Goal: Answer question/provide support

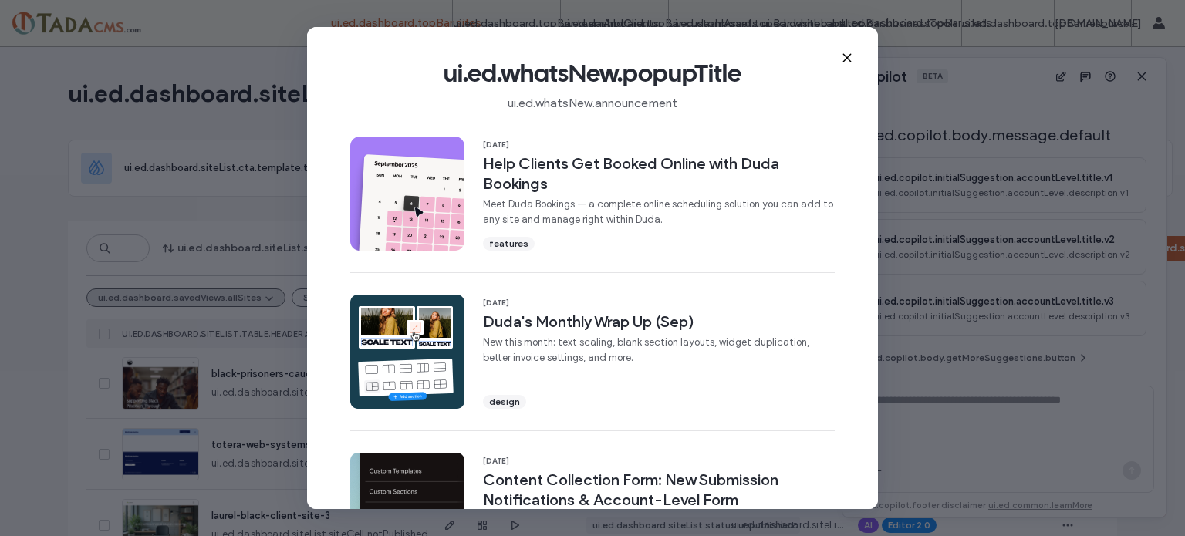
click at [854, 58] on div "ui.ed.whatsNew.popupTitle ui.ed.whatsNew.announcement" at bounding box center [592, 78] width 571 height 103
click at [847, 56] on use at bounding box center [846, 57] width 7 height 7
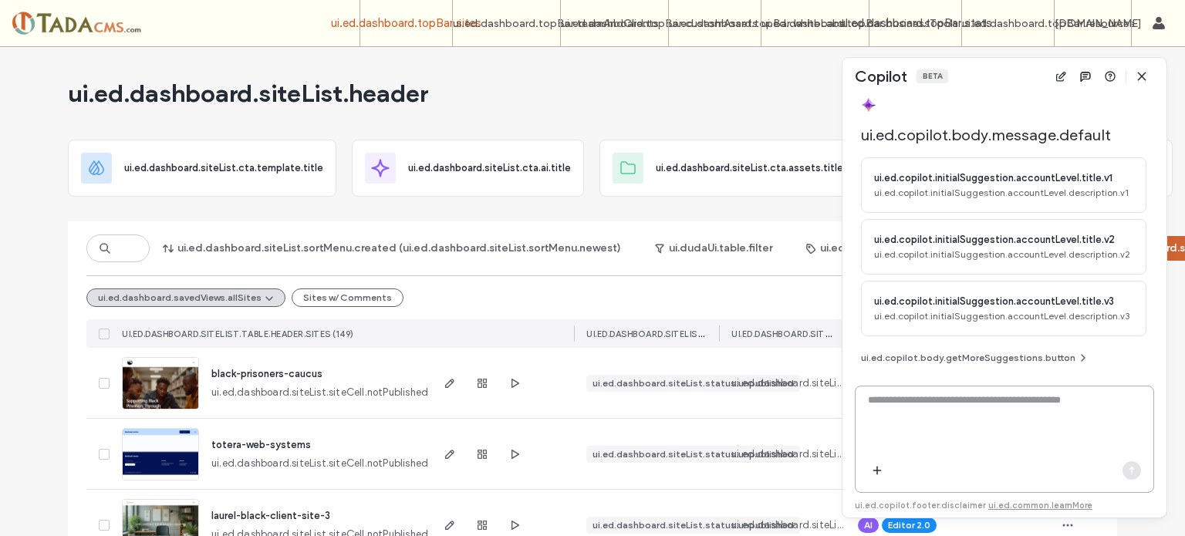
click at [951, 440] on textarea at bounding box center [1005, 423] width 298 height 60
click at [1142, 75] on icon "button" at bounding box center [1142, 76] width 12 height 12
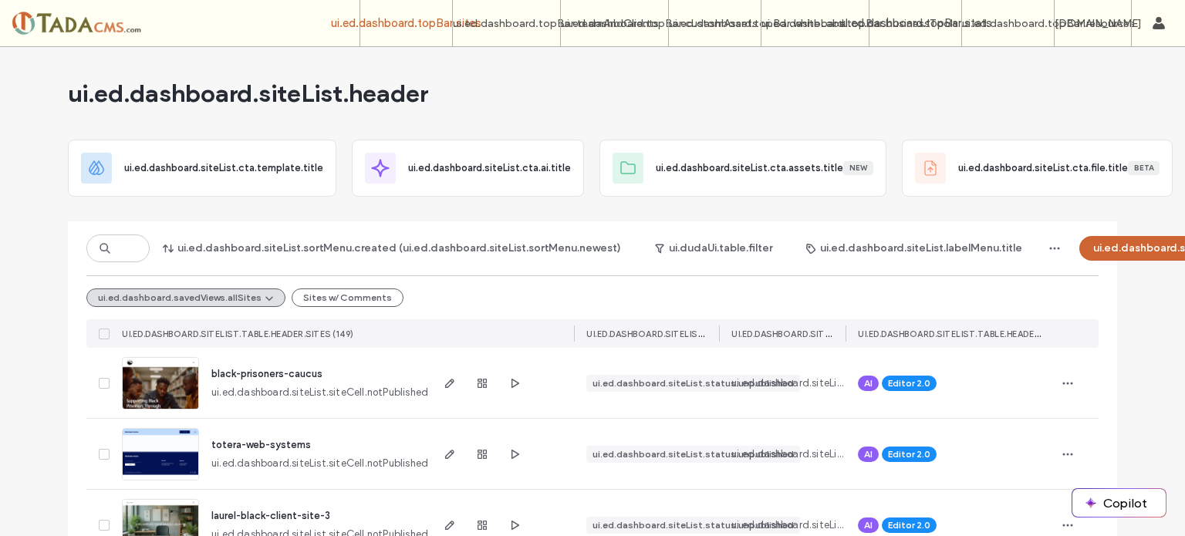
click at [100, 245] on use at bounding box center [105, 248] width 11 height 11
click at [107, 249] on input at bounding box center [117, 249] width 63 height 28
click at [65, 24] on div at bounding box center [99, 23] width 175 height 25
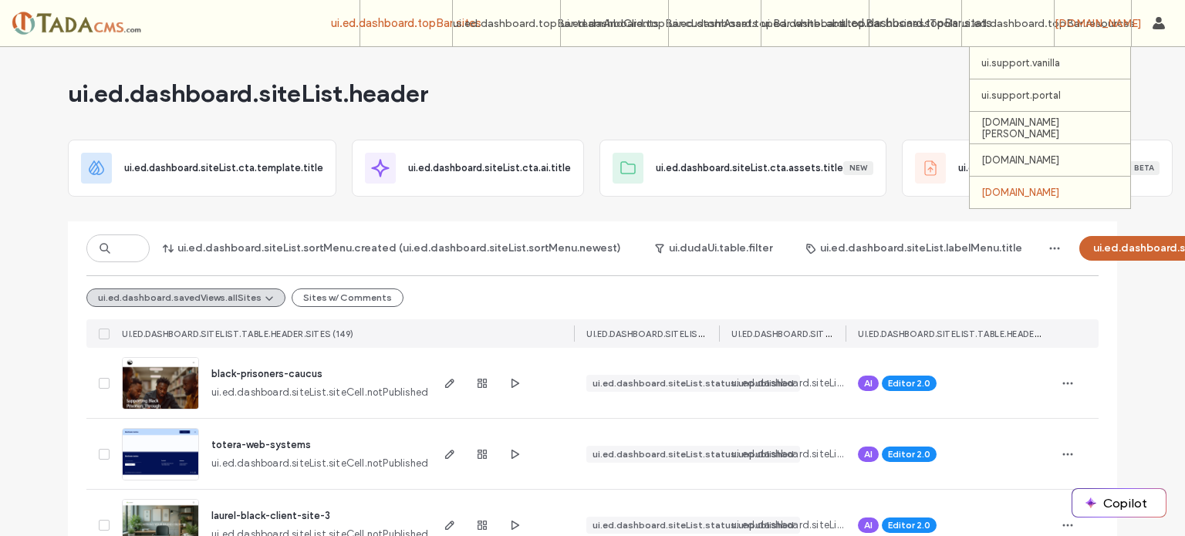
click at [1060, 198] on label "[DOMAIN_NAME]" at bounding box center [1021, 193] width 78 height 12
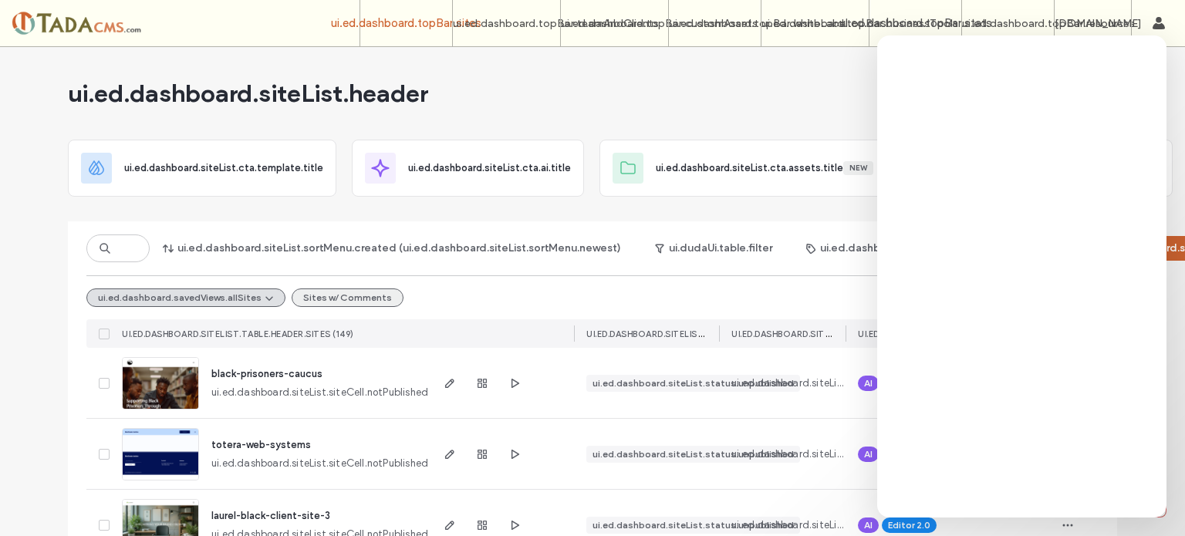
click at [353, 305] on button "Sites w/ Comments" at bounding box center [348, 298] width 112 height 19
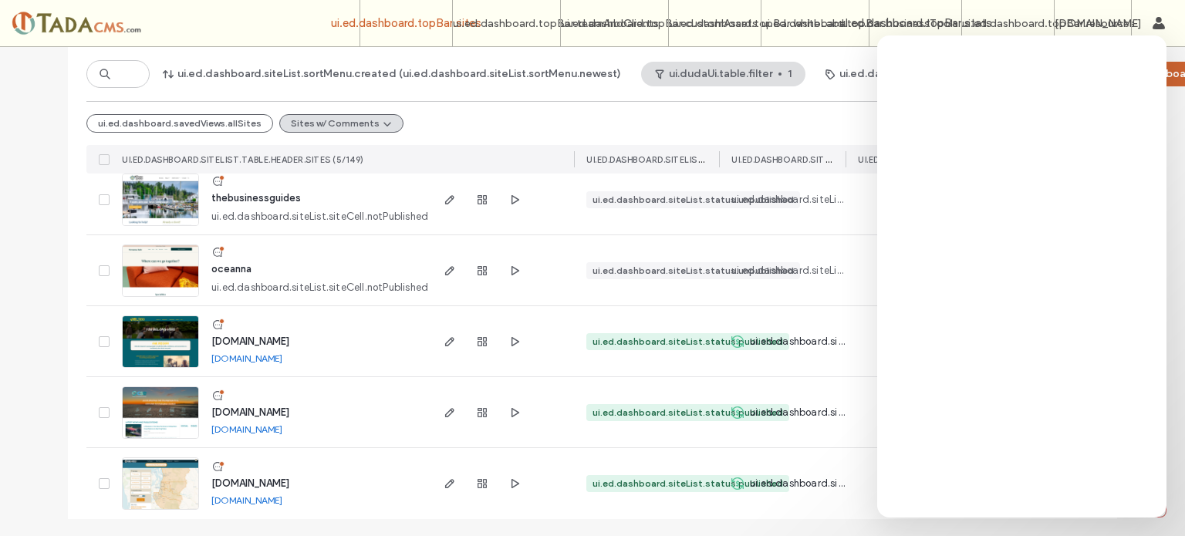
scroll to position [198, 0]
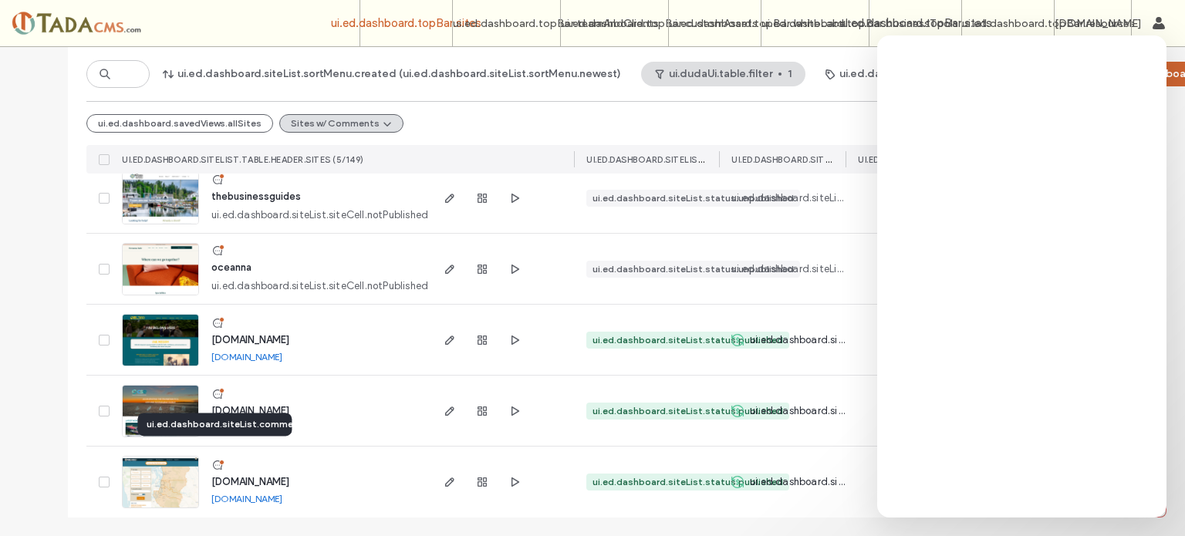
click at [212, 459] on icon at bounding box center [217, 465] width 12 height 12
